Goal: Communication & Community: Share content

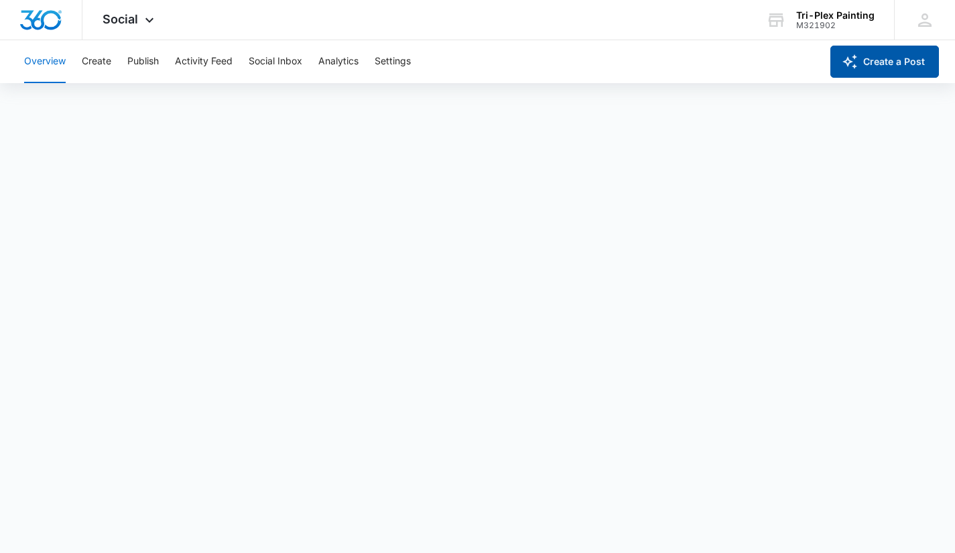
click at [866, 63] on button "Create a Post" at bounding box center [884, 62] width 109 height 32
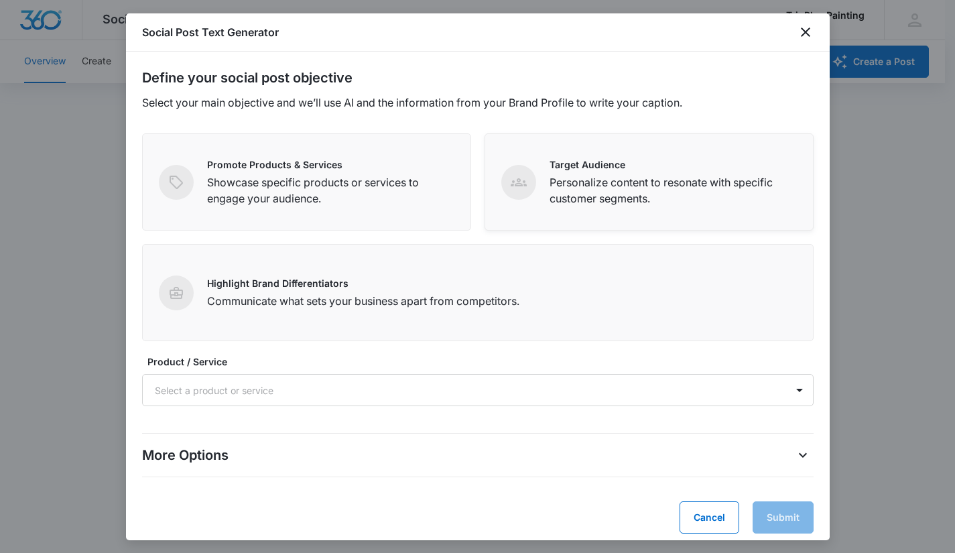
click at [583, 184] on p "Personalize content to resonate with specific customer segments." at bounding box center [672, 190] width 247 height 32
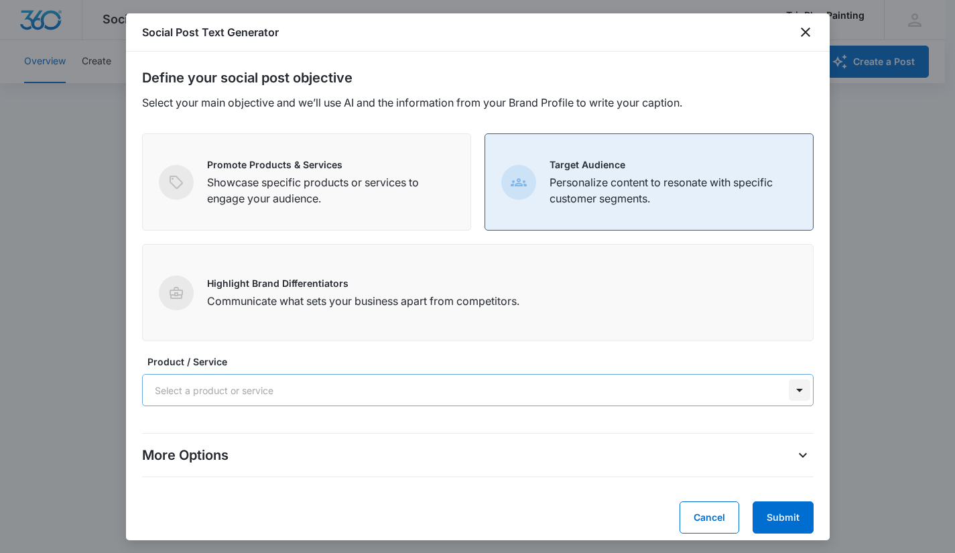
click at [788, 395] on div at bounding box center [798, 389] width 21 height 21
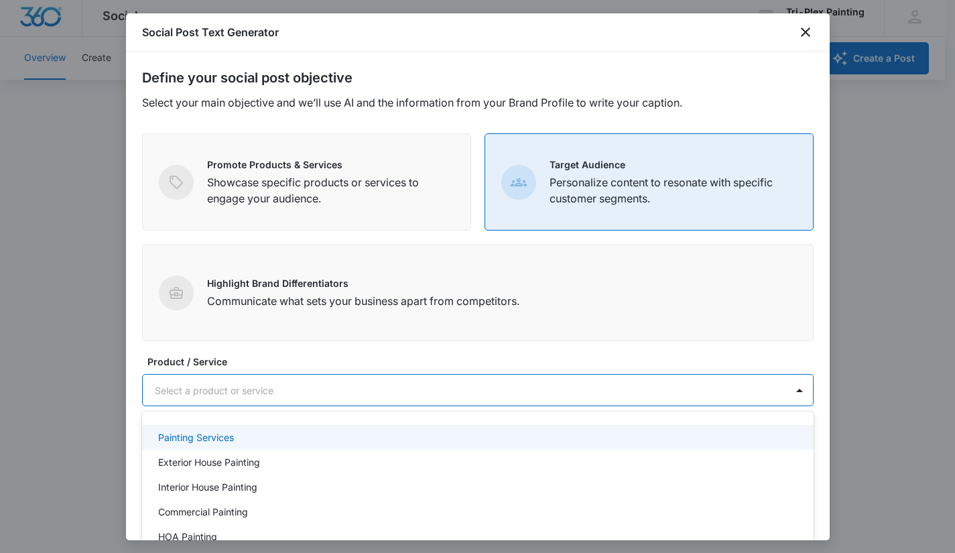
click at [289, 432] on div "Painting Services" at bounding box center [476, 437] width 636 height 14
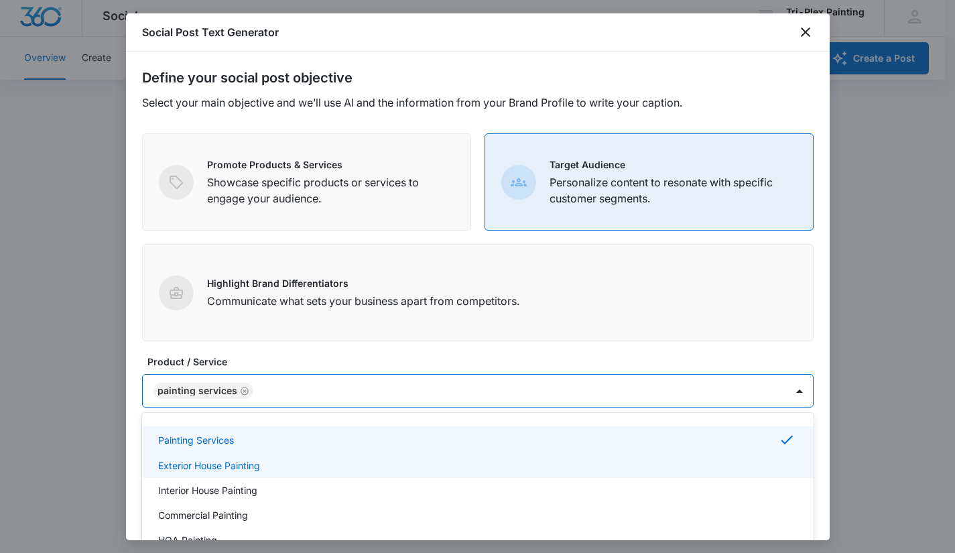
click at [273, 471] on div "Exterior House Painting" at bounding box center [476, 465] width 636 height 14
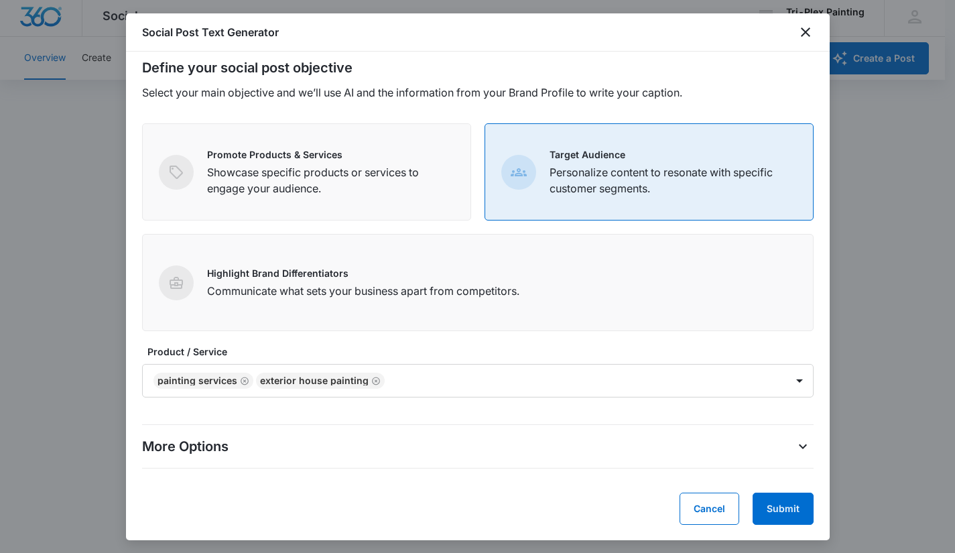
scroll to position [11, 0]
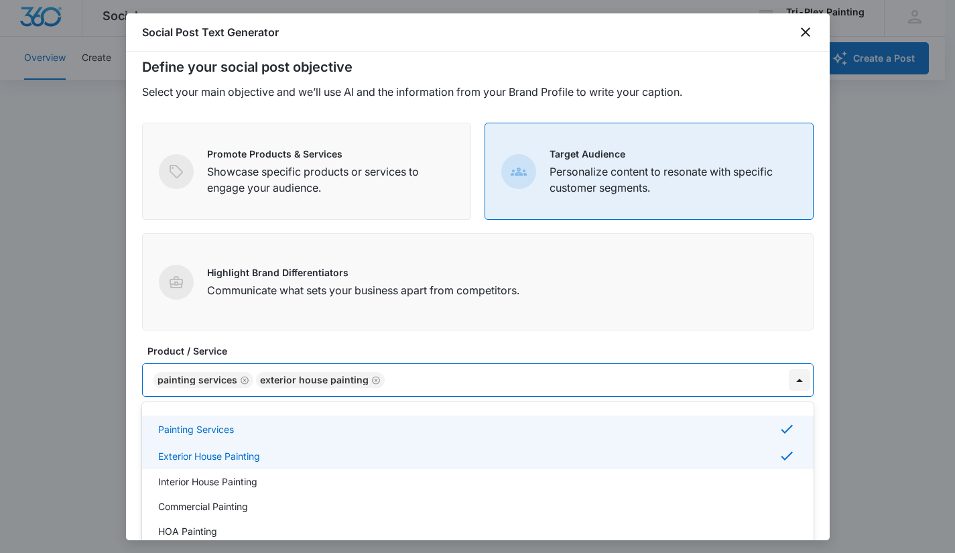
click at [794, 388] on div at bounding box center [798, 379] width 21 height 21
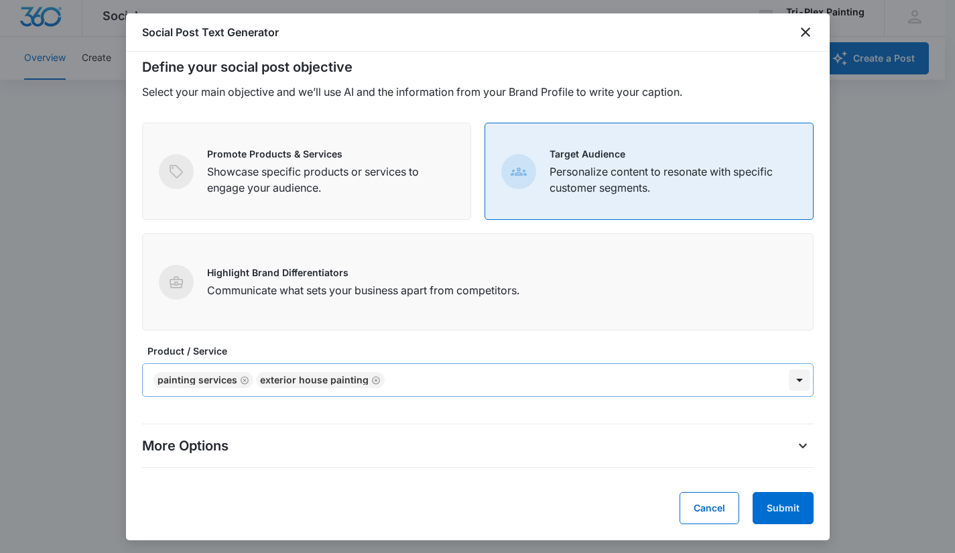
click at [788, 382] on div at bounding box center [798, 379] width 21 height 21
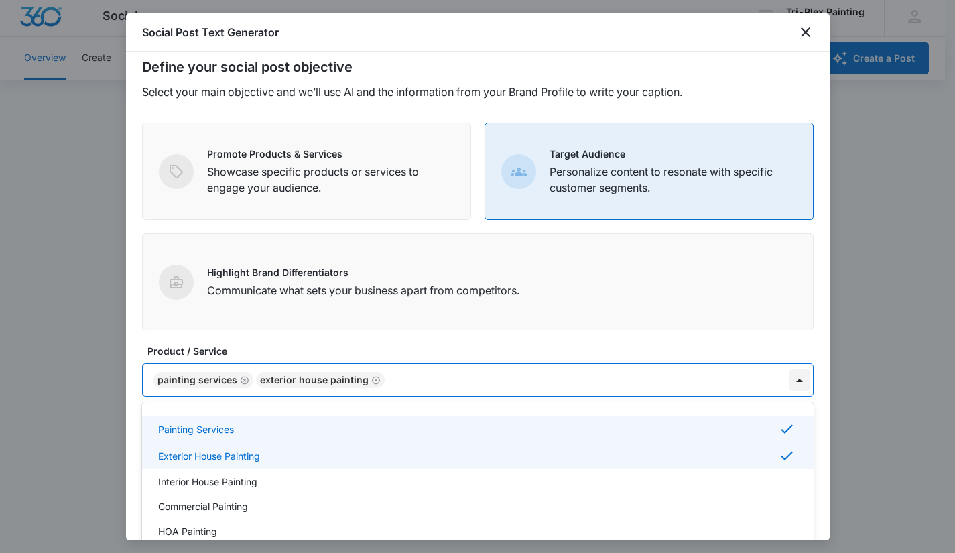
click at [791, 383] on div at bounding box center [798, 379] width 21 height 21
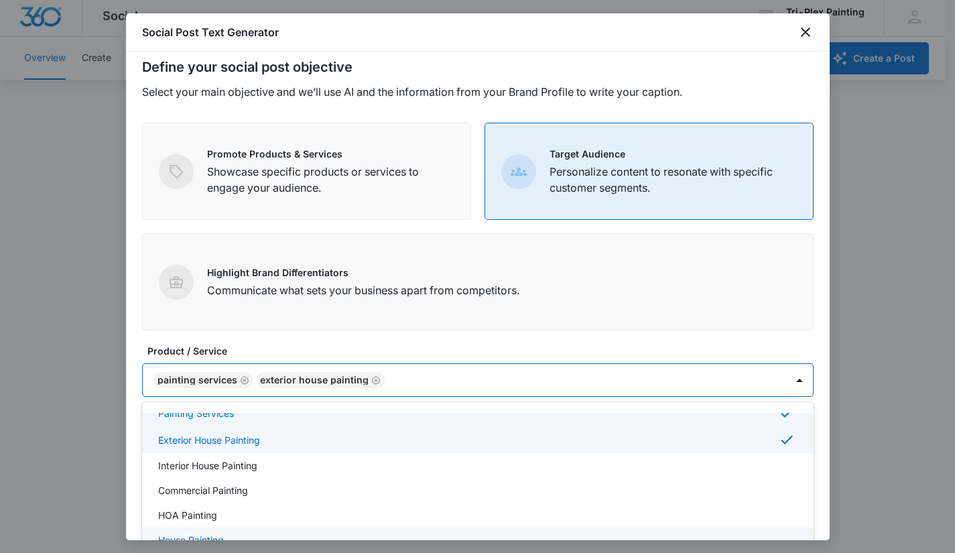
click at [259, 535] on div "House Painting" at bounding box center [476, 540] width 636 height 14
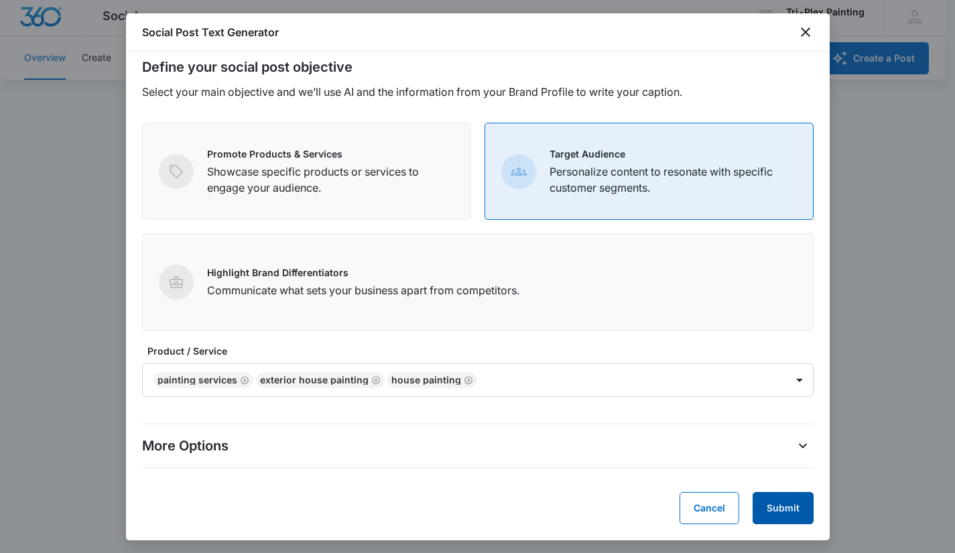
click at [769, 516] on button "Submit" at bounding box center [782, 508] width 61 height 32
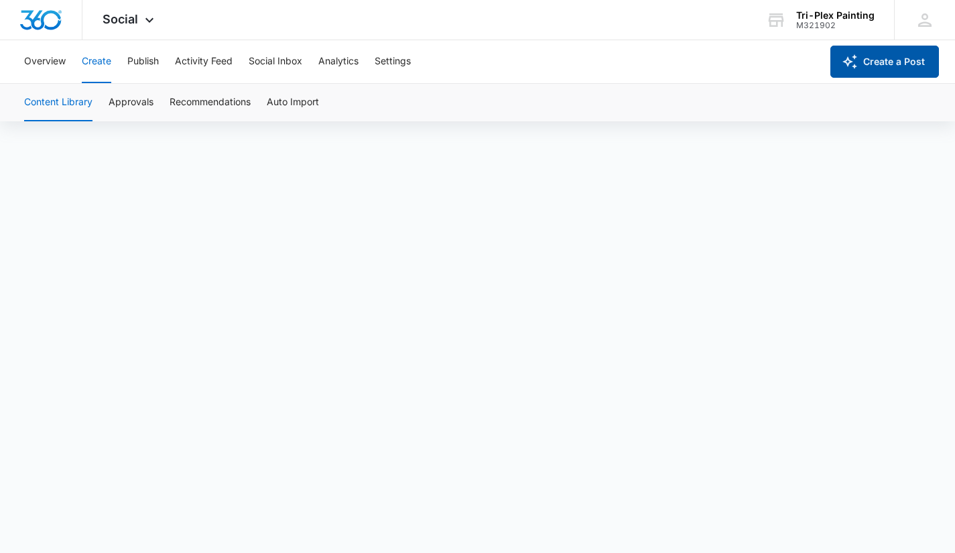
click at [878, 57] on button "Create a Post" at bounding box center [884, 62] width 109 height 32
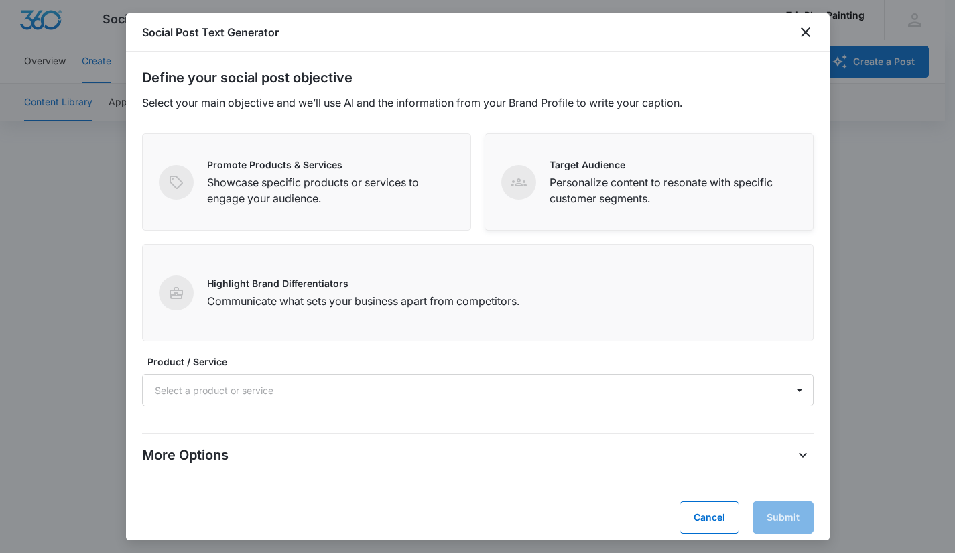
click at [703, 198] on p "Personalize content to resonate with specific customer segments." at bounding box center [672, 190] width 247 height 32
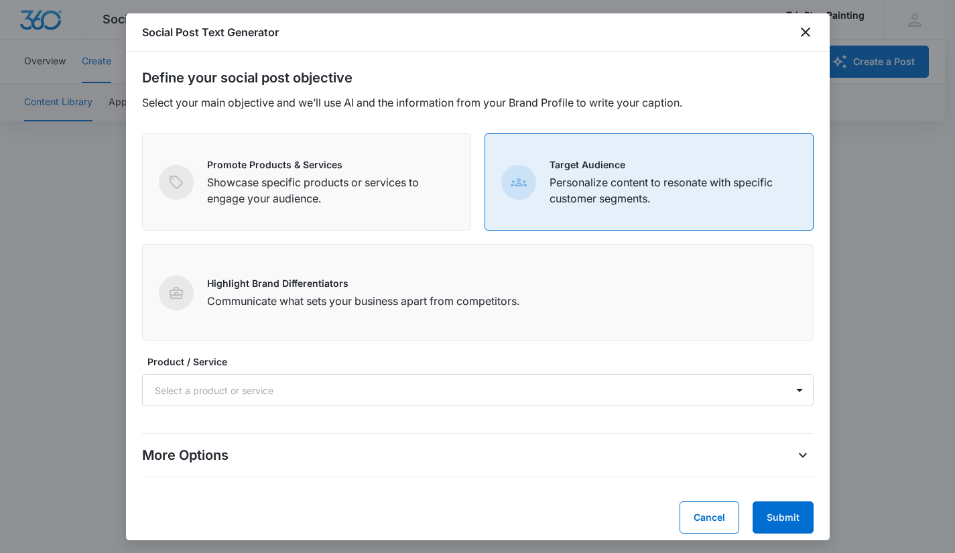
scroll to position [9, 0]
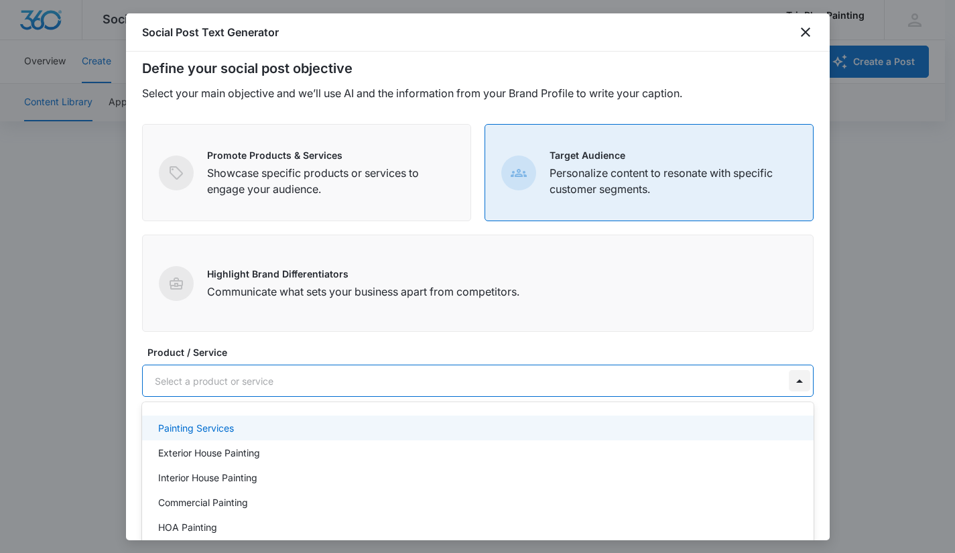
click at [788, 380] on div at bounding box center [798, 380] width 21 height 21
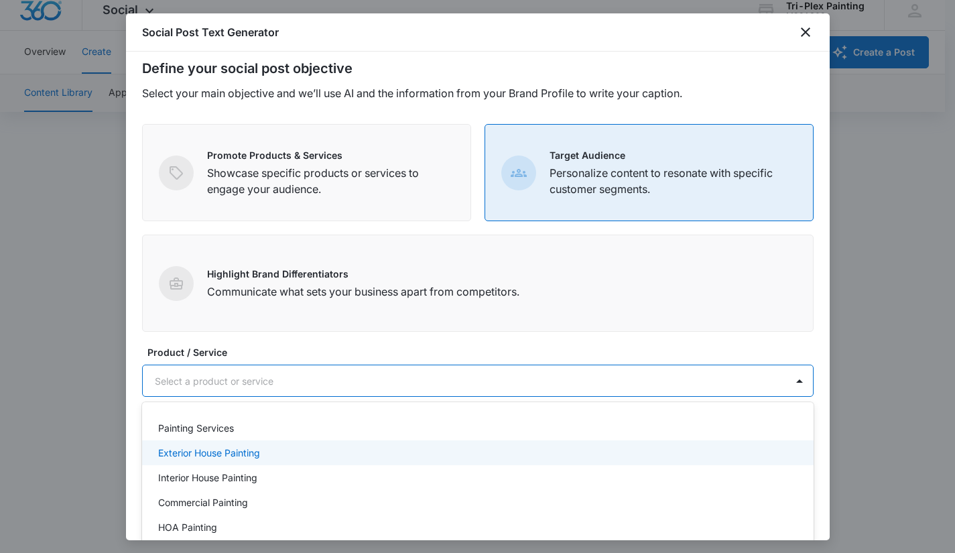
click at [632, 444] on div "Exterior House Painting" at bounding box center [477, 452] width 671 height 25
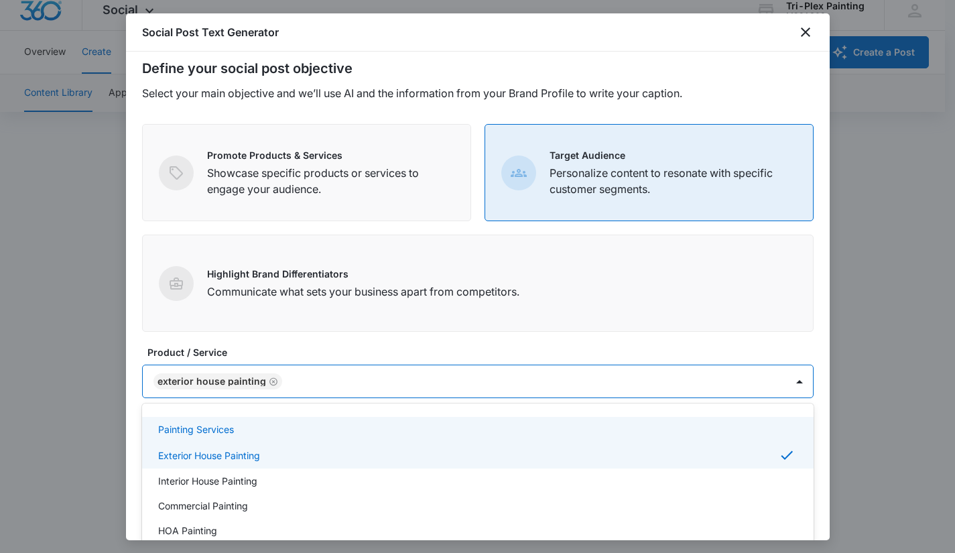
click at [607, 425] on div "Painting Services" at bounding box center [476, 429] width 636 height 14
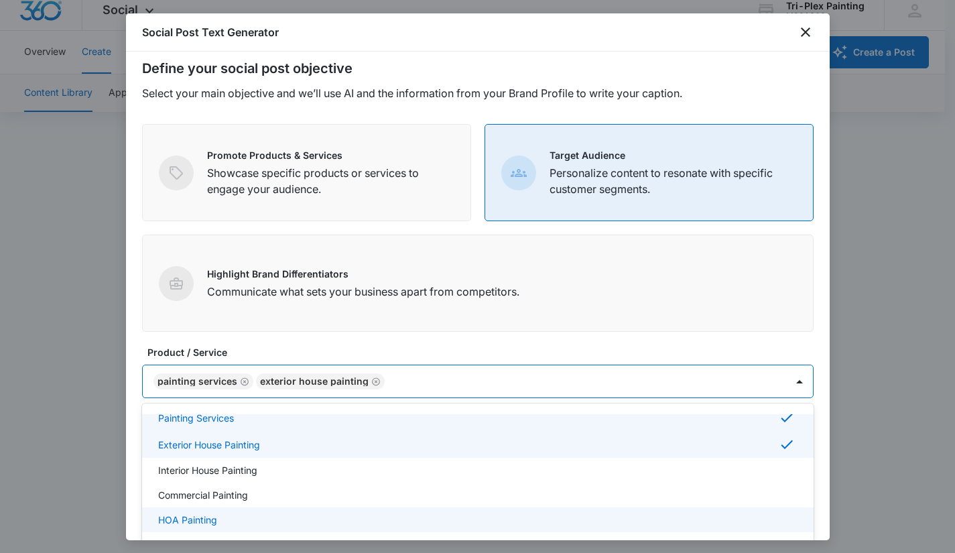
click at [439, 524] on div "HOA Painting" at bounding box center [476, 519] width 636 height 14
click at [627, 521] on div "HOA Painting" at bounding box center [476, 520] width 636 height 16
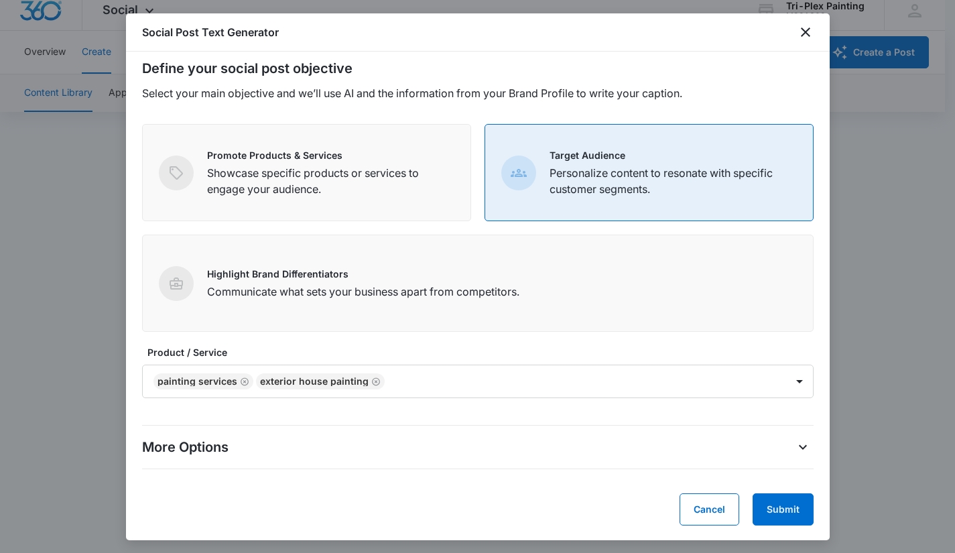
scroll to position [11, 0]
click at [768, 505] on button "Submit" at bounding box center [782, 508] width 61 height 32
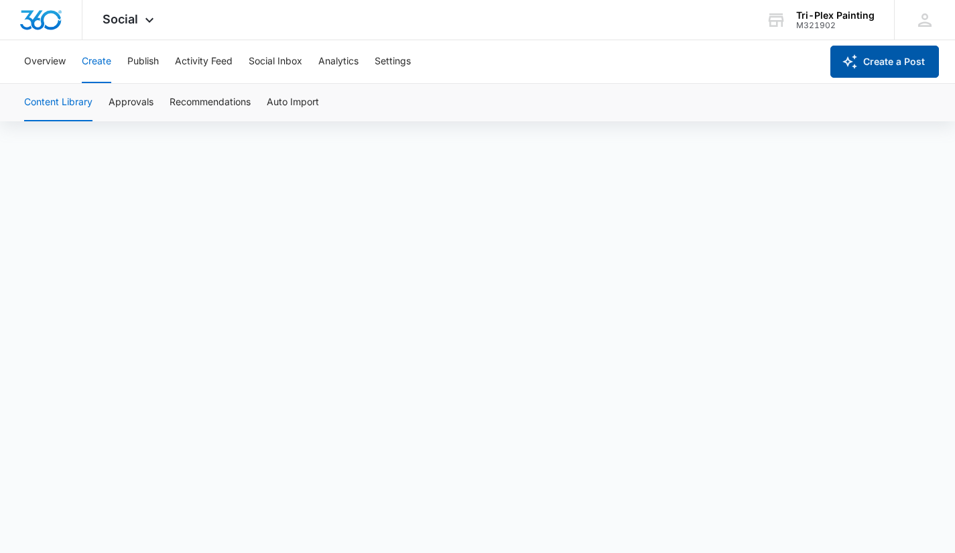
scroll to position [0, 0]
click at [42, 64] on button "Overview" at bounding box center [45, 61] width 42 height 43
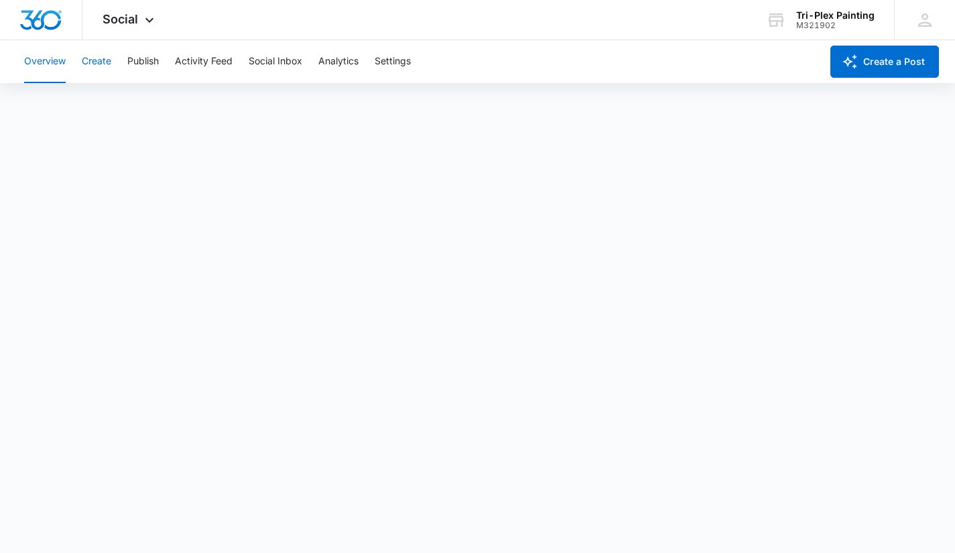
click at [93, 58] on button "Create" at bounding box center [96, 61] width 29 height 43
click at [141, 66] on button "Publish" at bounding box center [142, 61] width 31 height 43
click at [215, 67] on button "Activity Feed" at bounding box center [204, 61] width 58 height 43
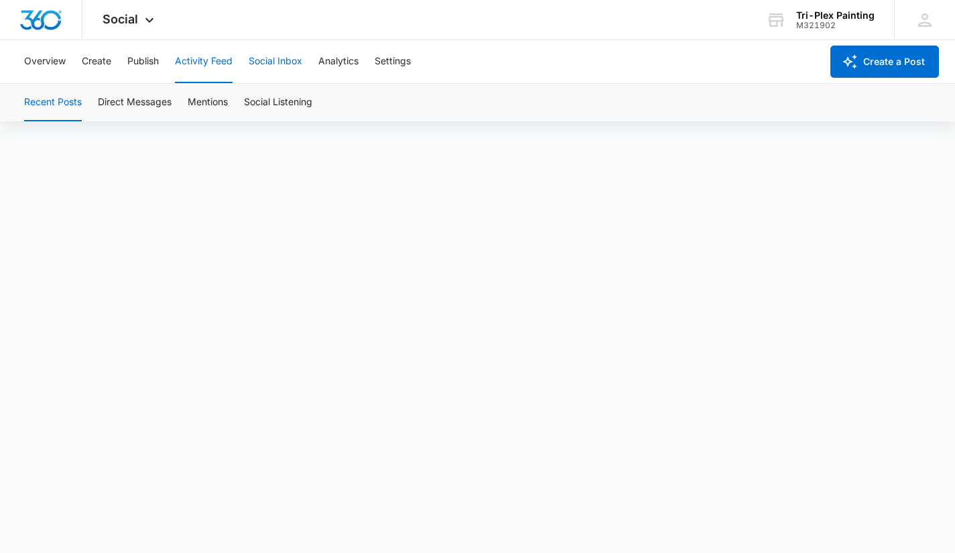
click at [291, 66] on button "Social Inbox" at bounding box center [276, 61] width 54 height 43
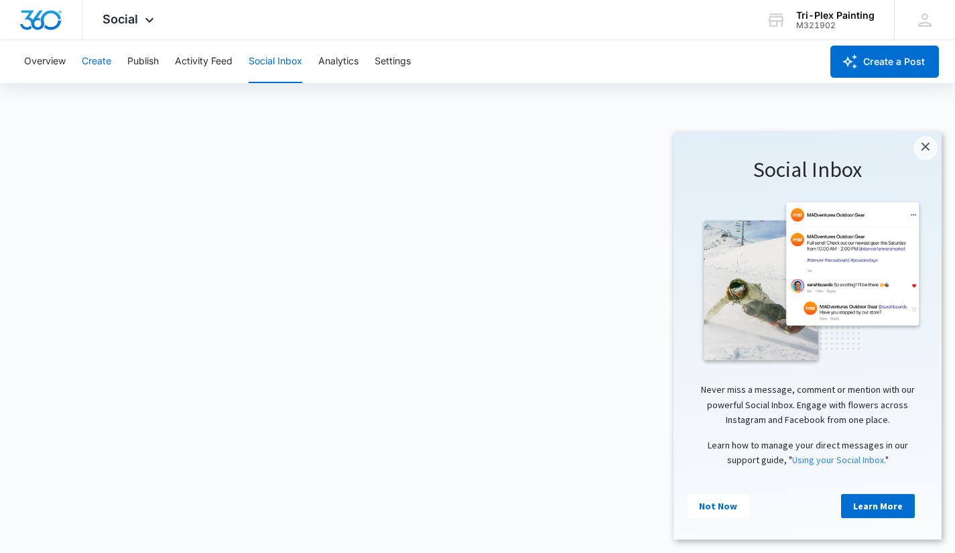
click at [107, 63] on button "Create" at bounding box center [96, 61] width 29 height 43
